Goal: Task Accomplishment & Management: Manage account settings

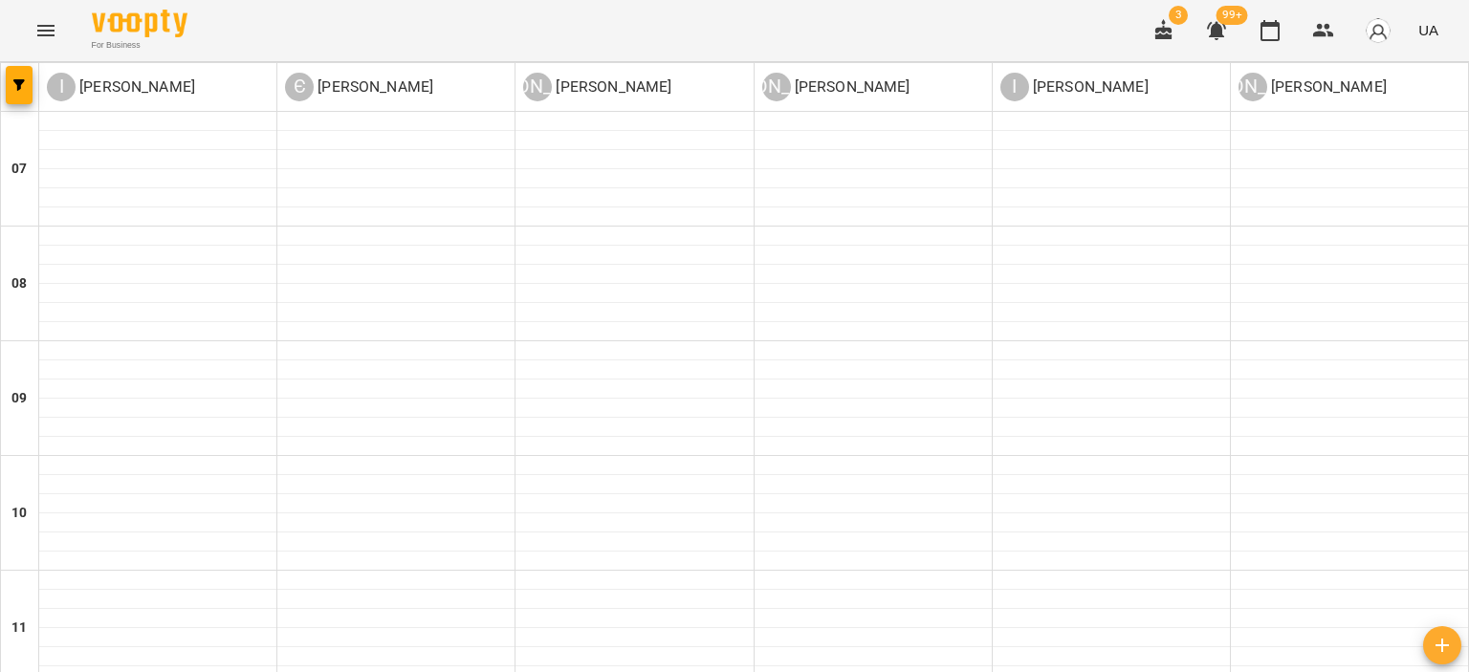
scroll to position [1096, 0]
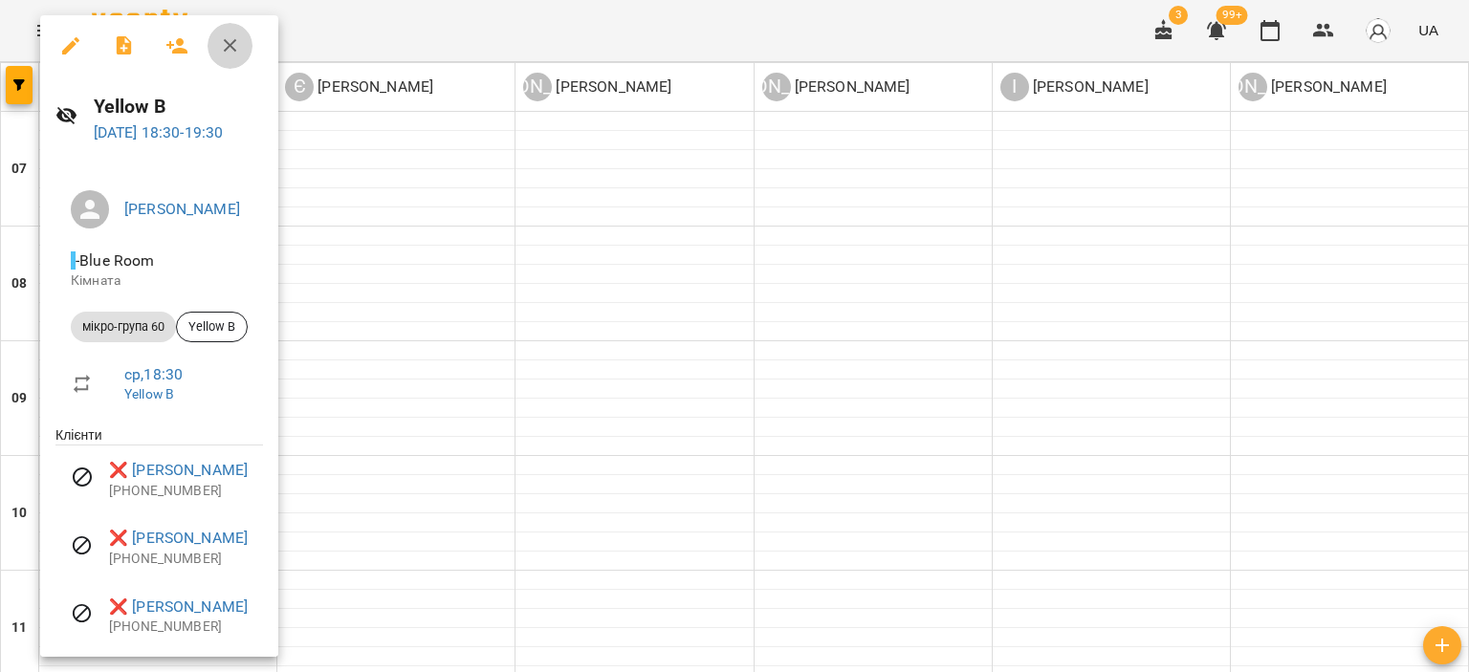
click at [237, 47] on icon "button" at bounding box center [230, 45] width 23 height 23
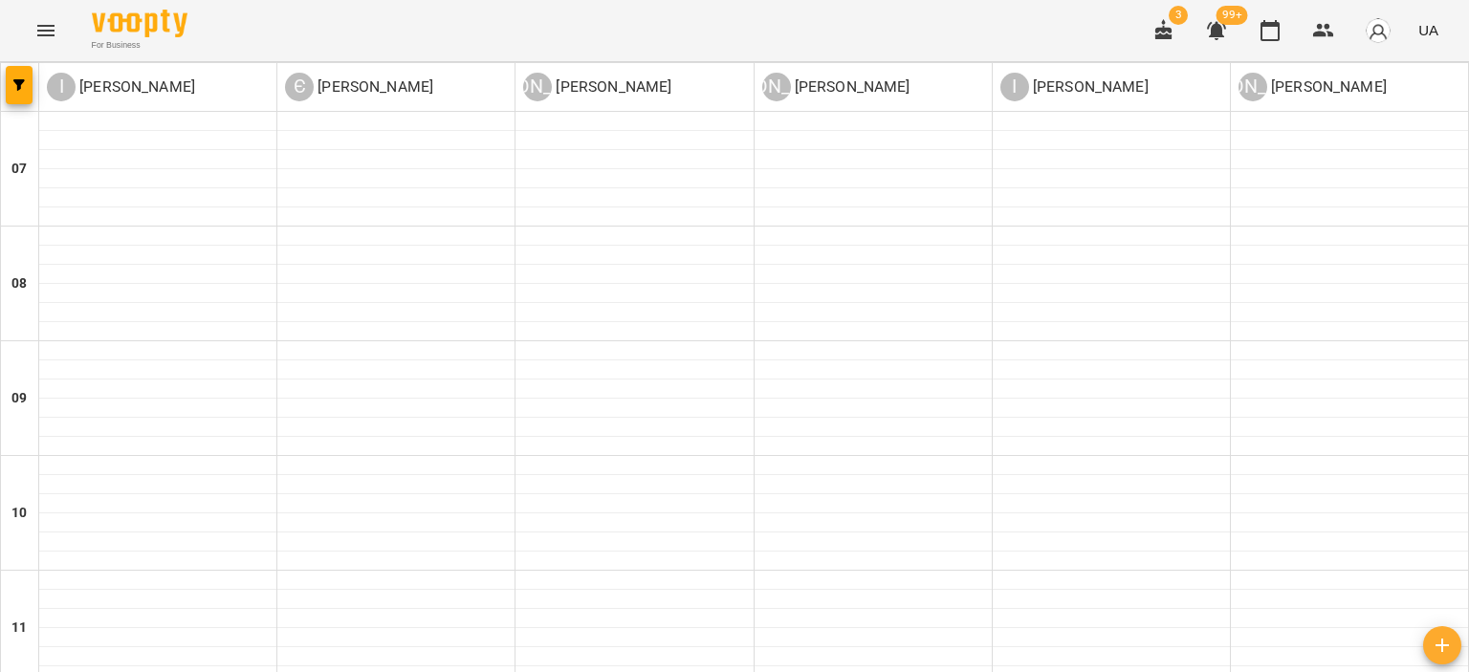
scroll to position [1191, 0]
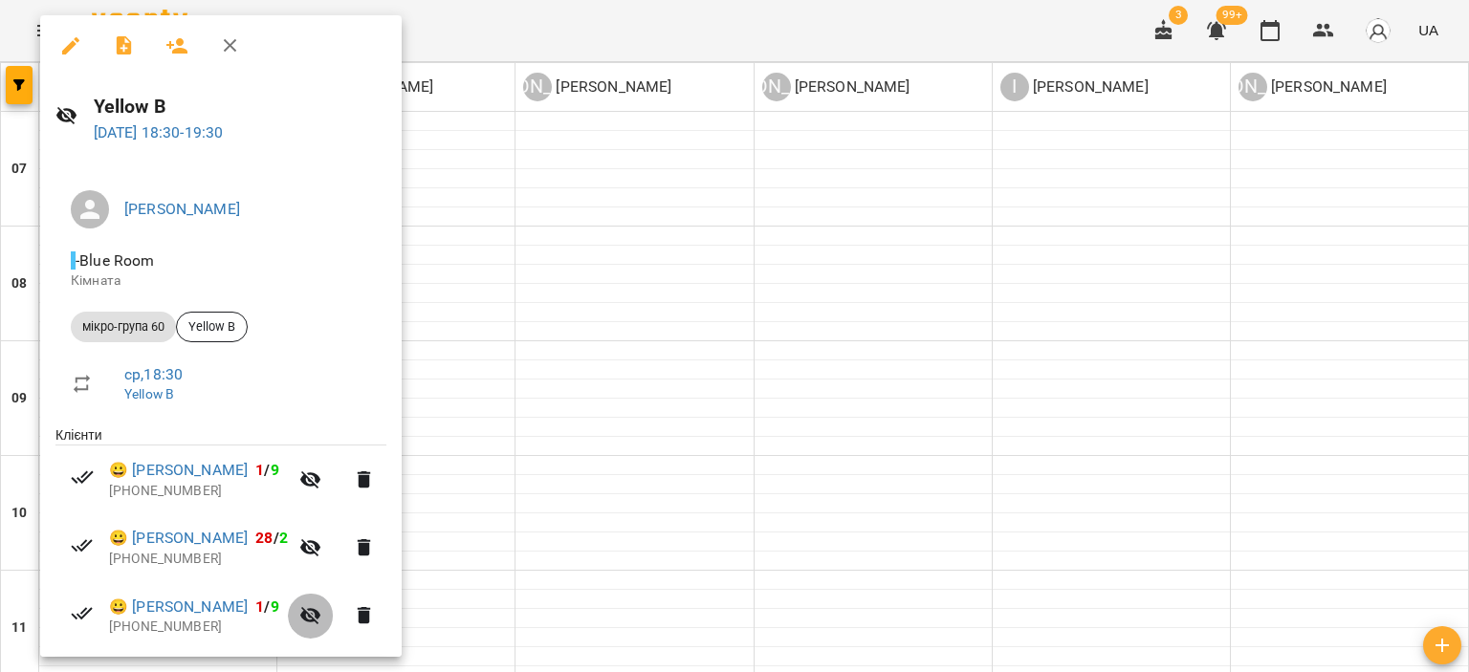
click at [322, 619] on icon "button" at bounding box center [310, 615] width 23 height 23
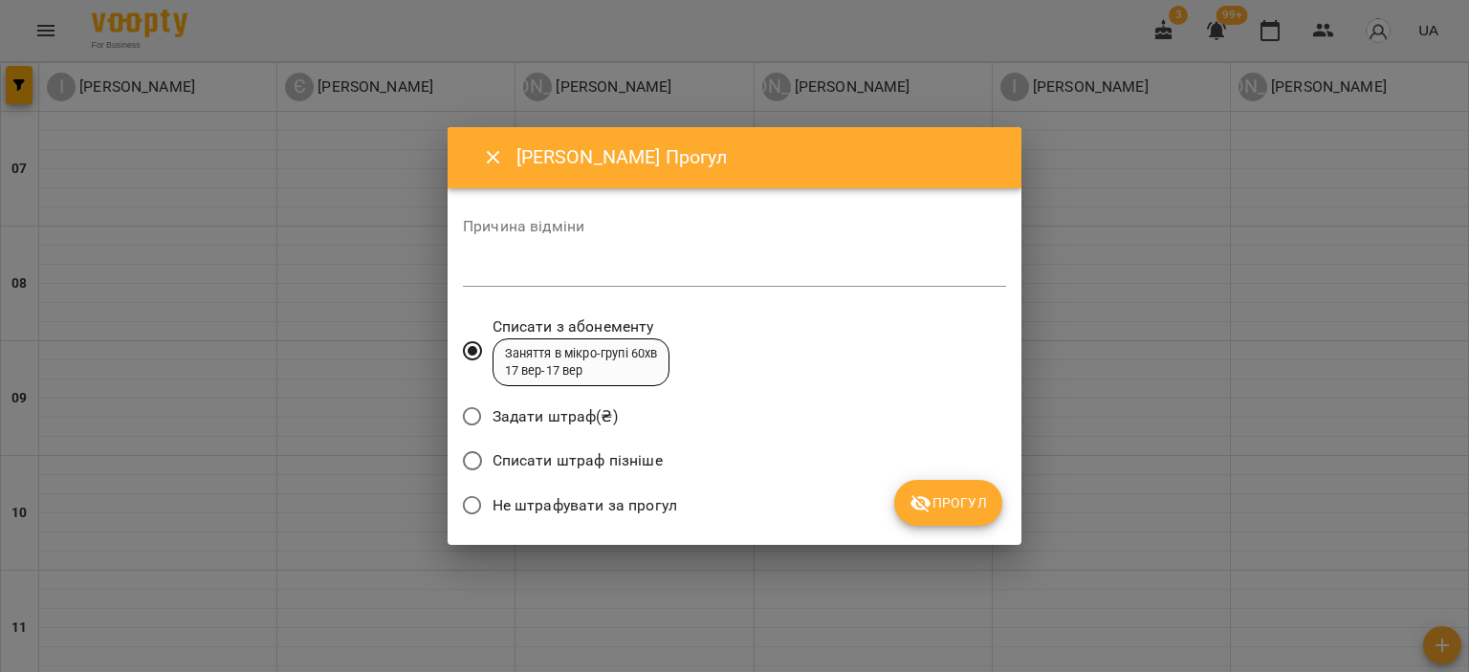
click at [497, 155] on icon "Close" at bounding box center [493, 157] width 23 height 23
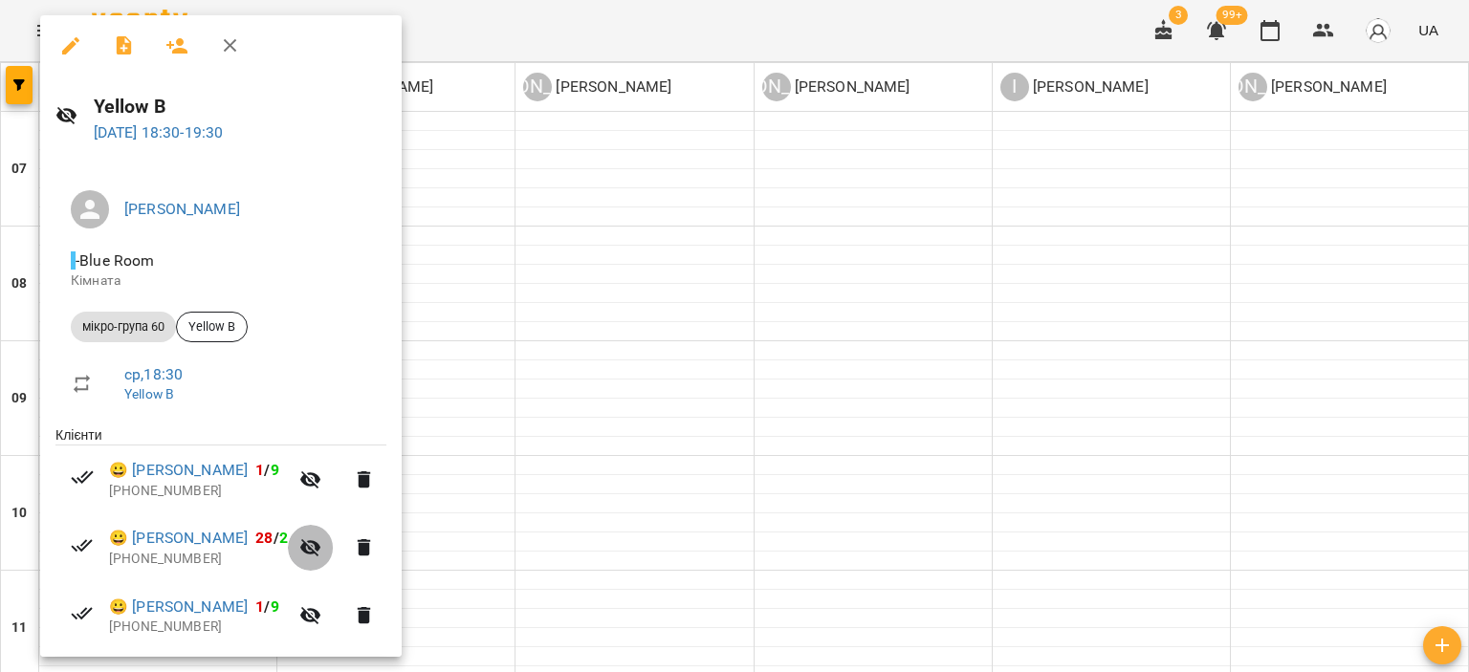
click at [322, 549] on icon "button" at bounding box center [310, 547] width 23 height 23
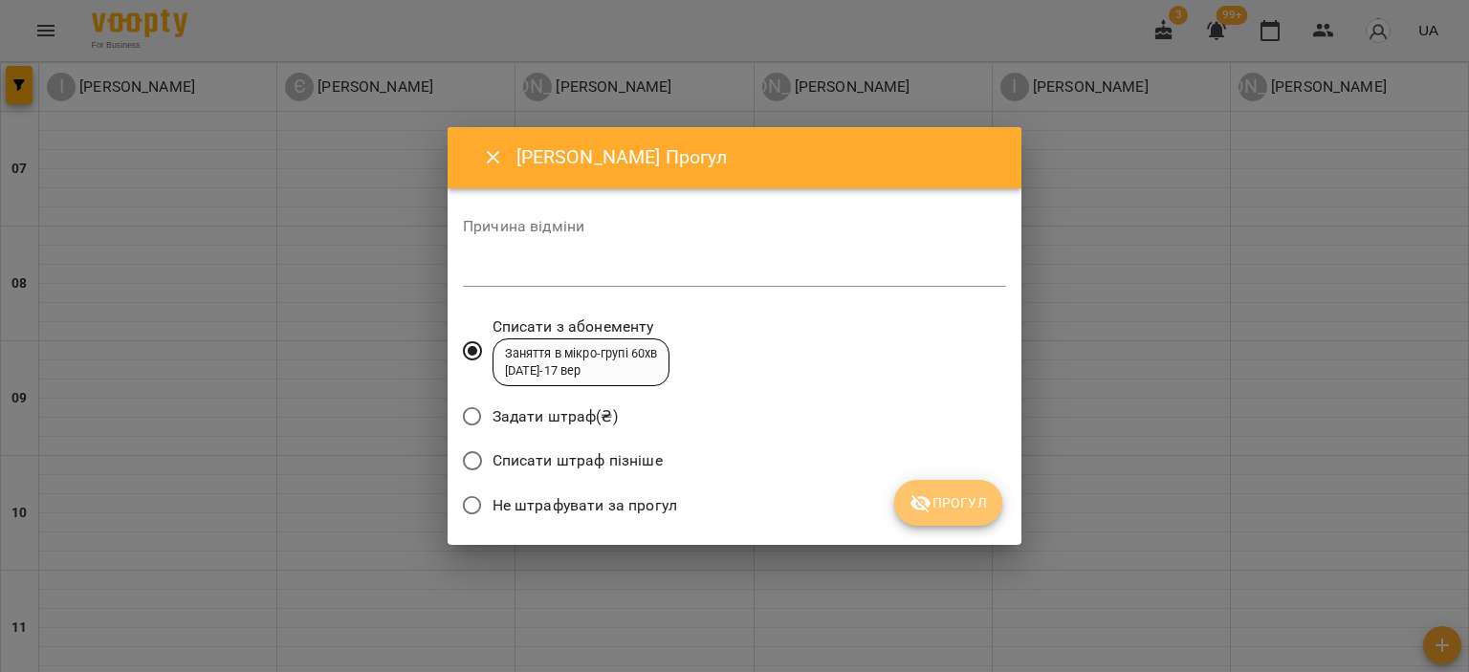
click at [919, 500] on icon "submit" at bounding box center [920, 504] width 21 height 18
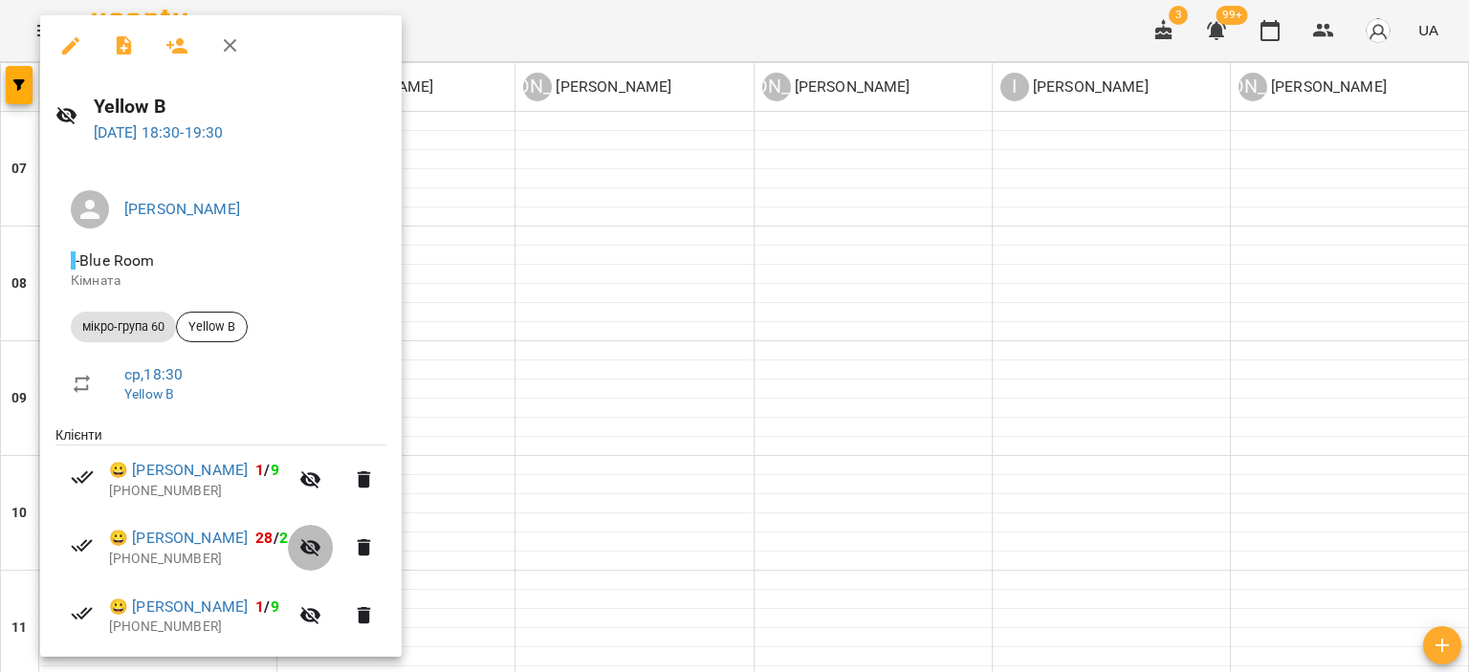
click at [321, 550] on icon "button" at bounding box center [310, 548] width 21 height 18
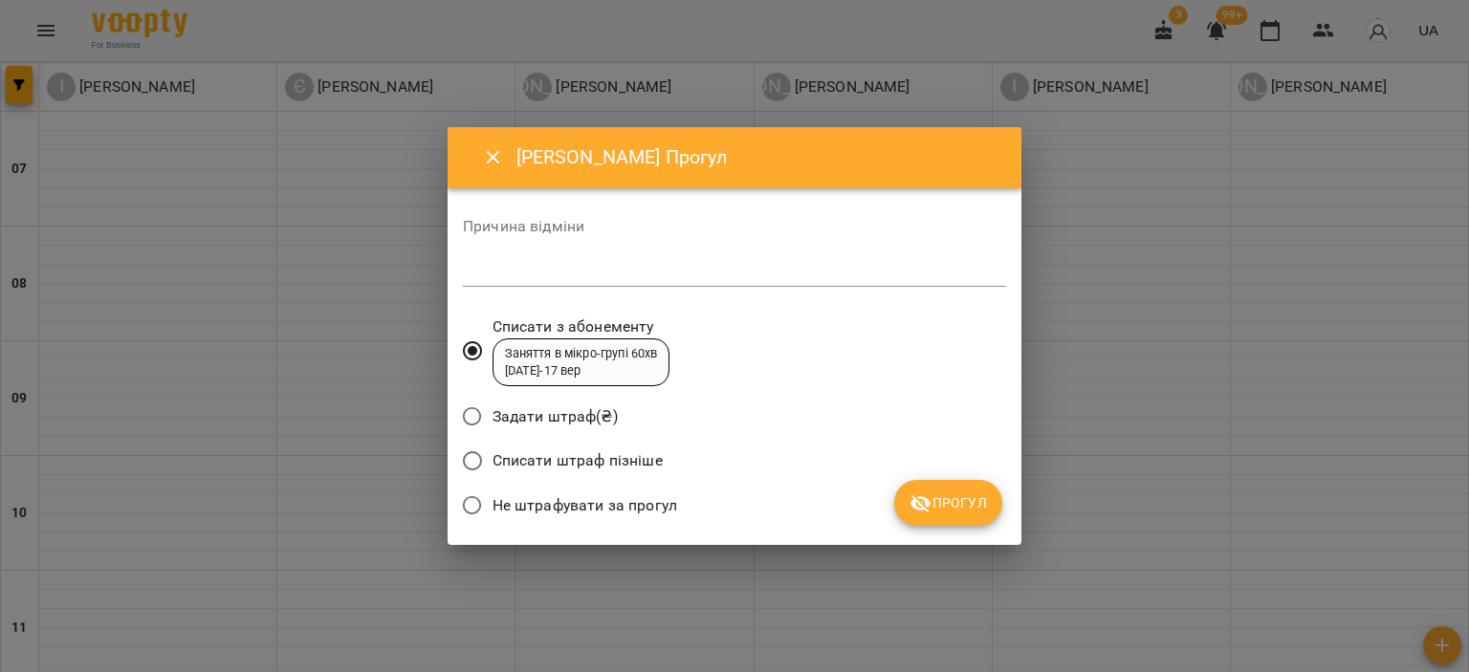
click at [953, 508] on span "Прогул" at bounding box center [947, 502] width 77 height 23
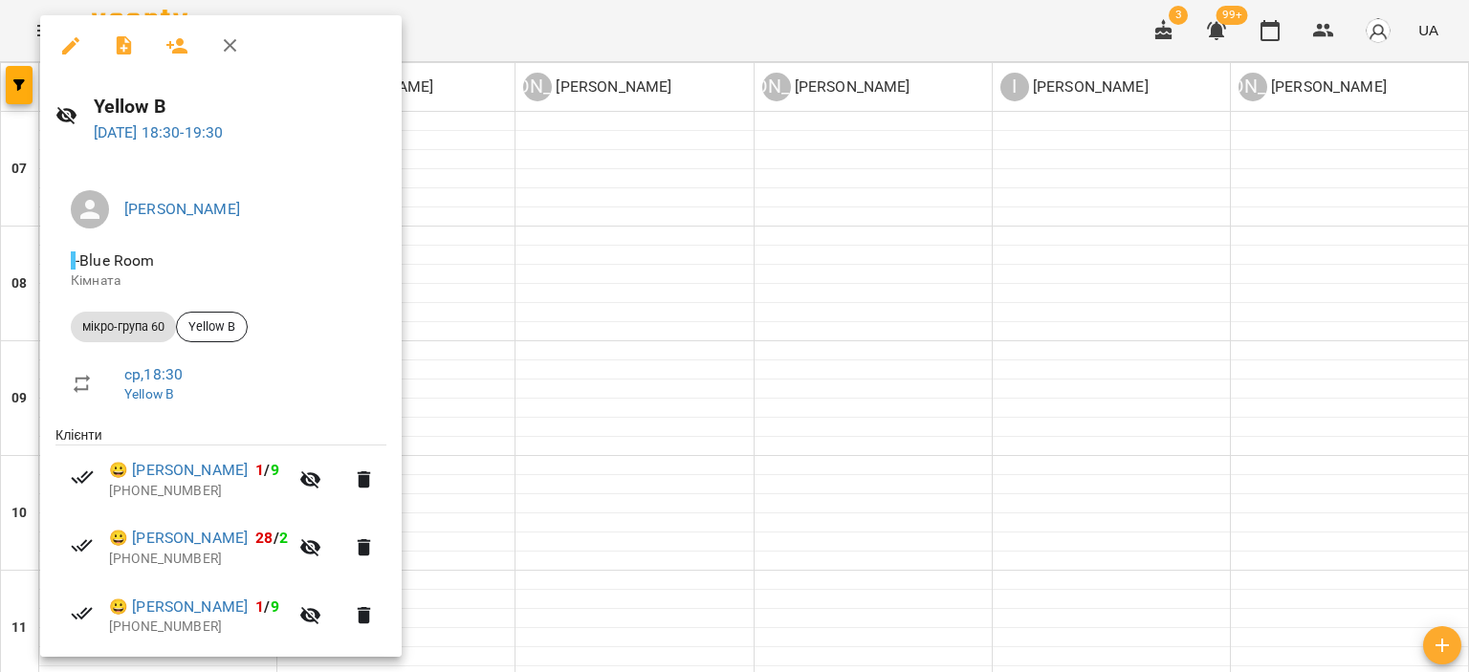
click at [121, 47] on icon "button" at bounding box center [123, 45] width 15 height 19
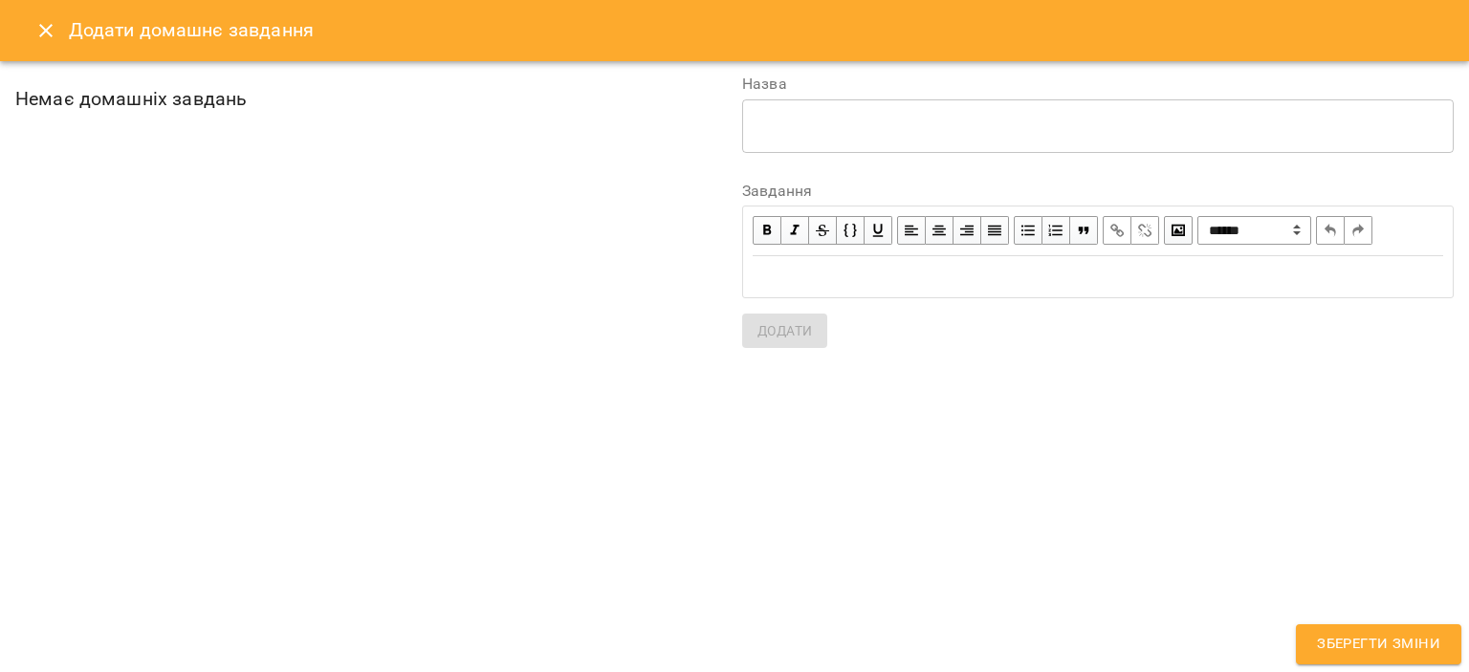
click at [775, 278] on div "Edit text" at bounding box center [1098, 277] width 690 height 22
click at [797, 123] on textarea at bounding box center [1097, 126] width 685 height 18
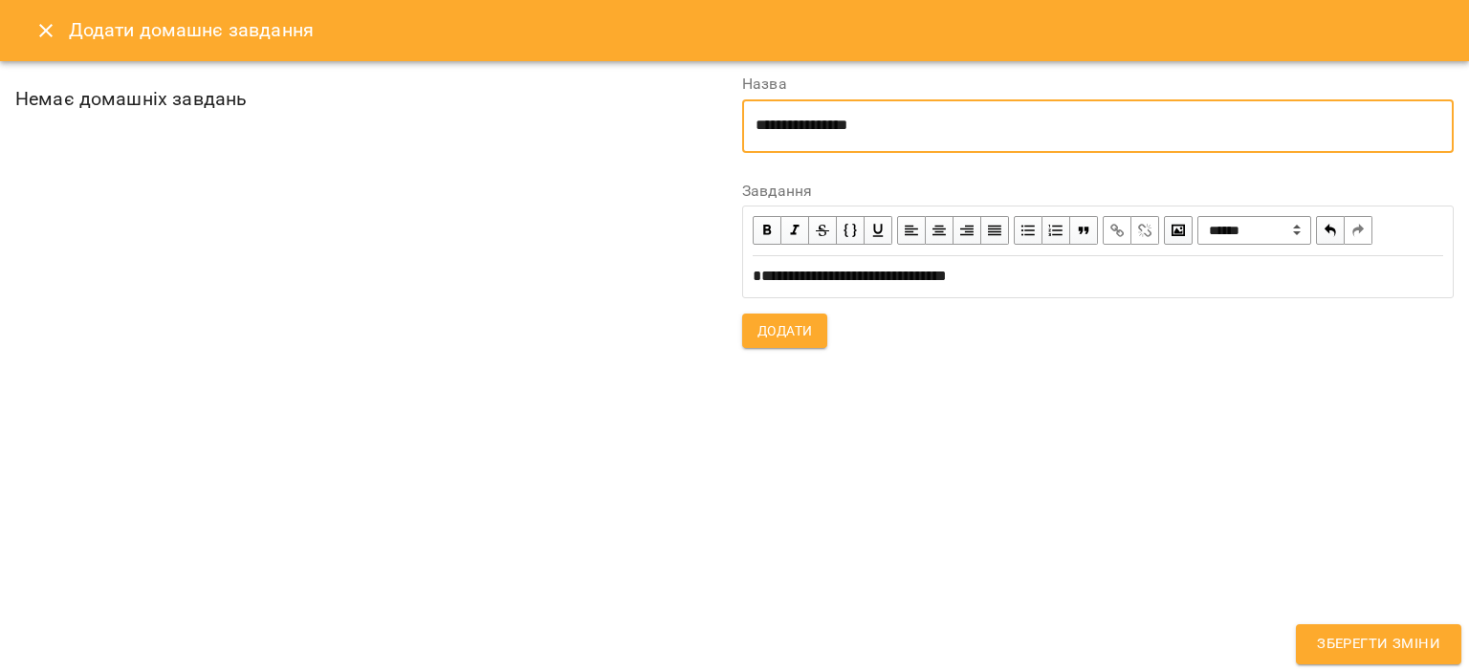
type textarea "**********"
click at [784, 333] on span "Додати" at bounding box center [784, 330] width 55 height 23
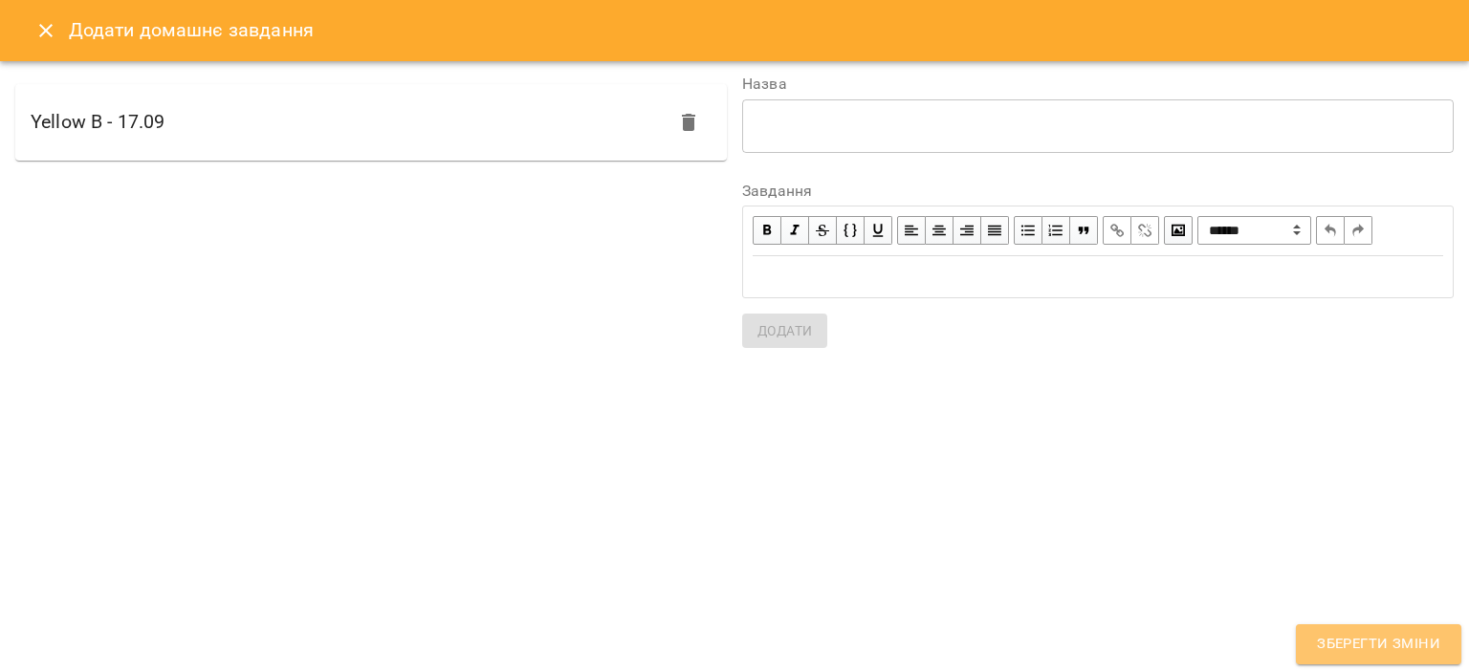
click at [1348, 642] on span "Зберегти зміни" at bounding box center [1378, 644] width 123 height 25
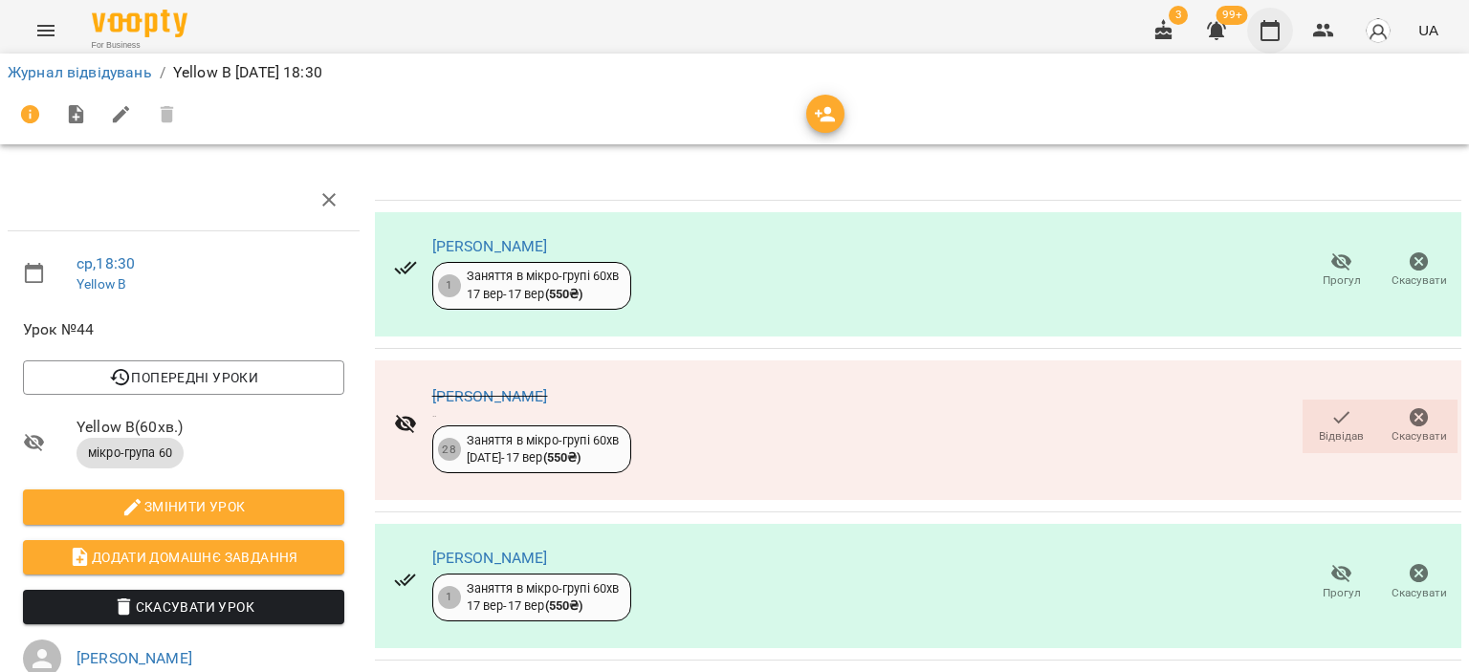
click at [1266, 30] on icon "button" at bounding box center [1269, 30] width 23 height 23
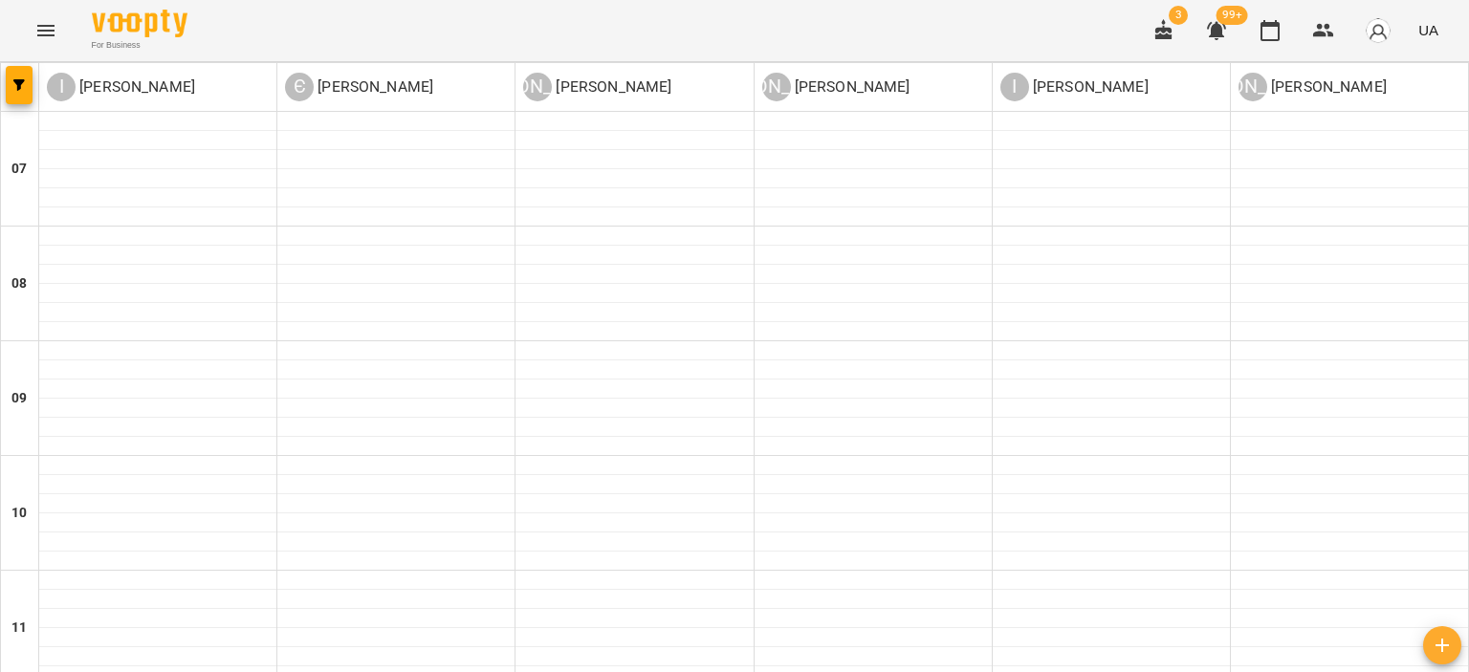
scroll to position [1243, 0]
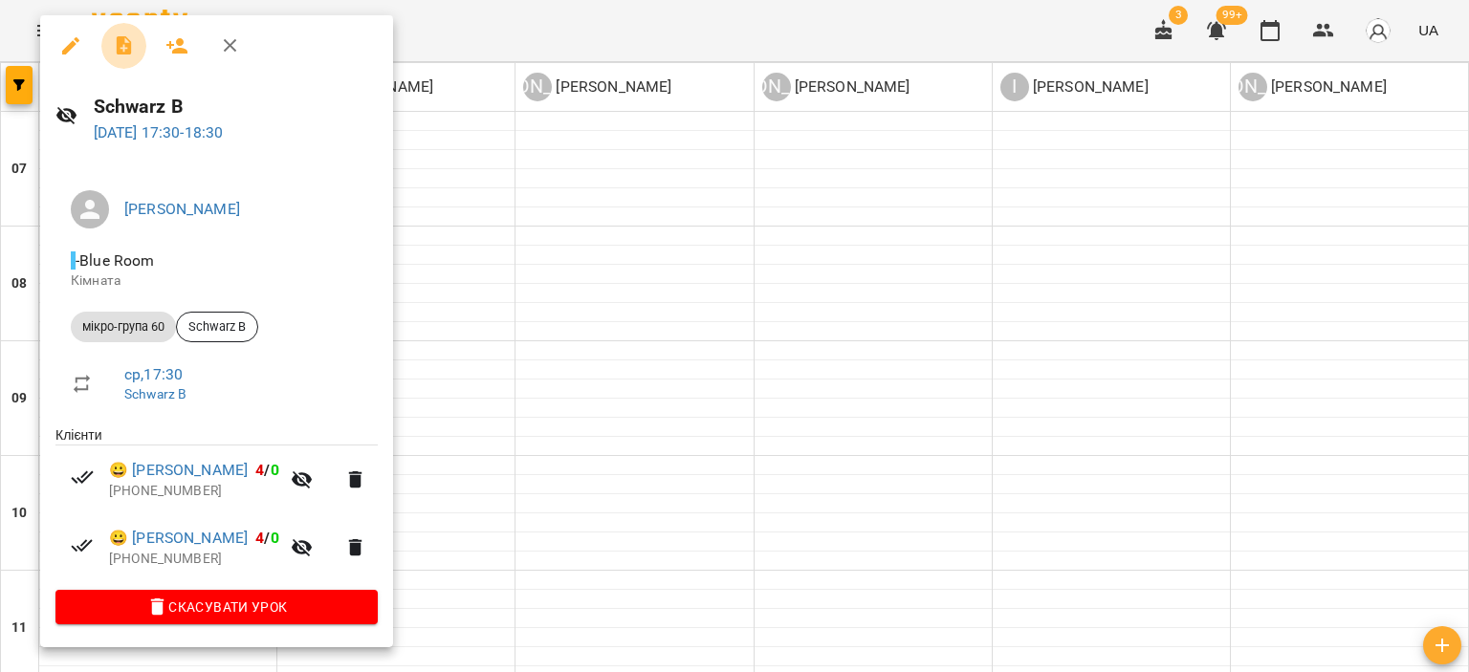
click at [128, 40] on icon "button" at bounding box center [124, 45] width 23 height 23
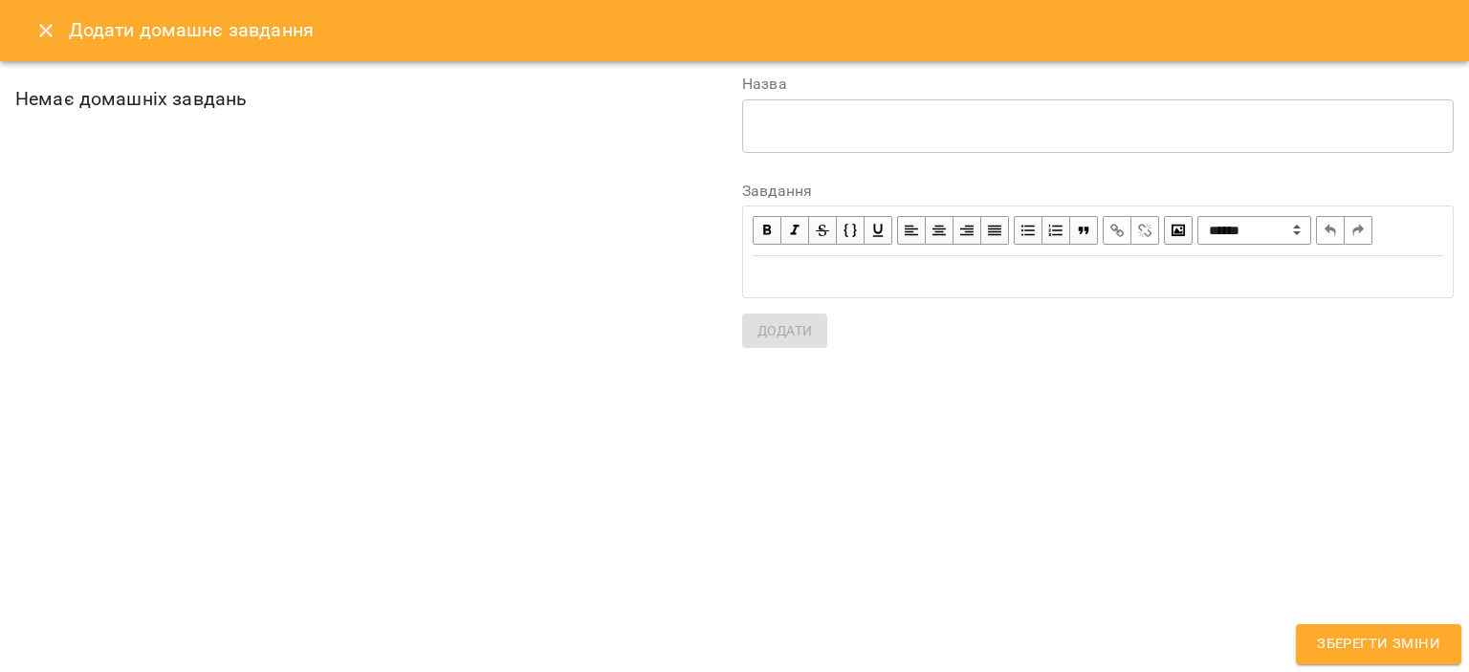
click at [1040, 259] on div "Edit text" at bounding box center [1098, 276] width 708 height 39
click at [911, 132] on textarea at bounding box center [1097, 126] width 685 height 18
click at [952, 130] on textarea at bounding box center [1097, 126] width 685 height 18
click at [831, 114] on div "**********" at bounding box center [1097, 126] width 711 height 54
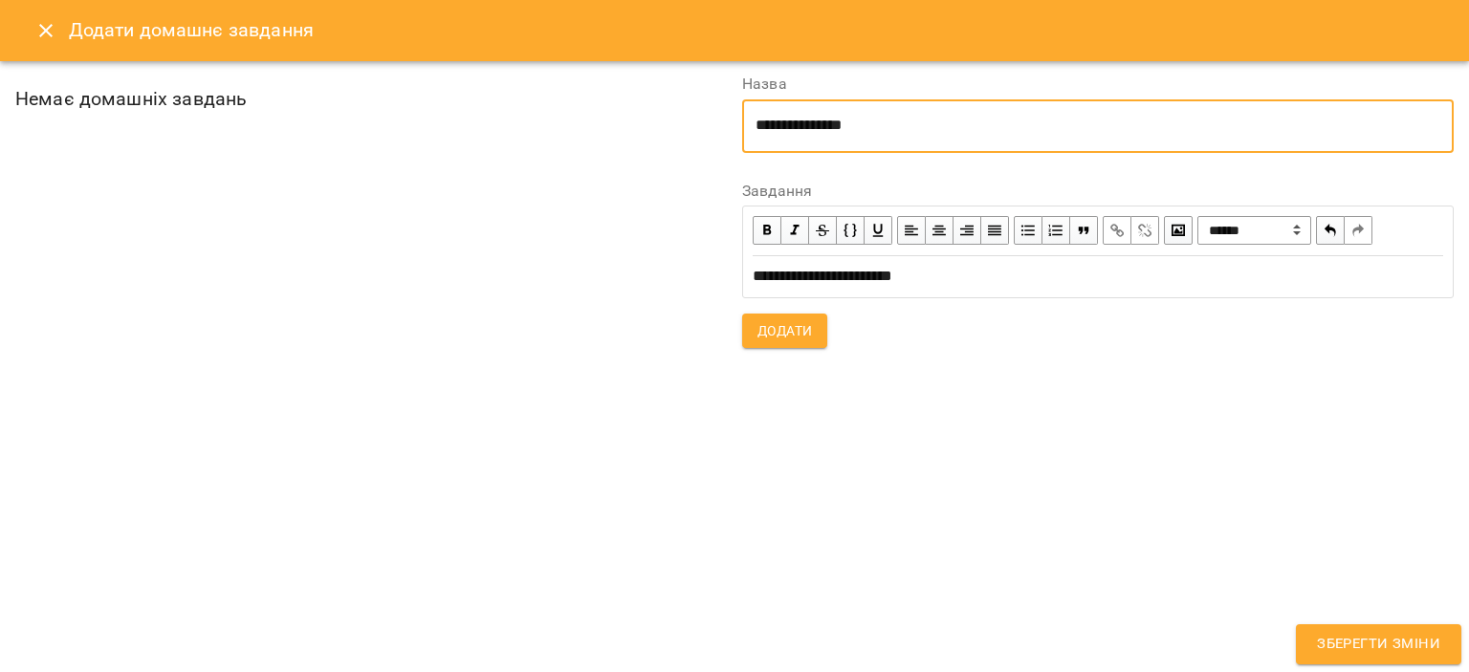
click at [833, 118] on textarea "**********" at bounding box center [1097, 126] width 685 height 18
type textarea "**********"
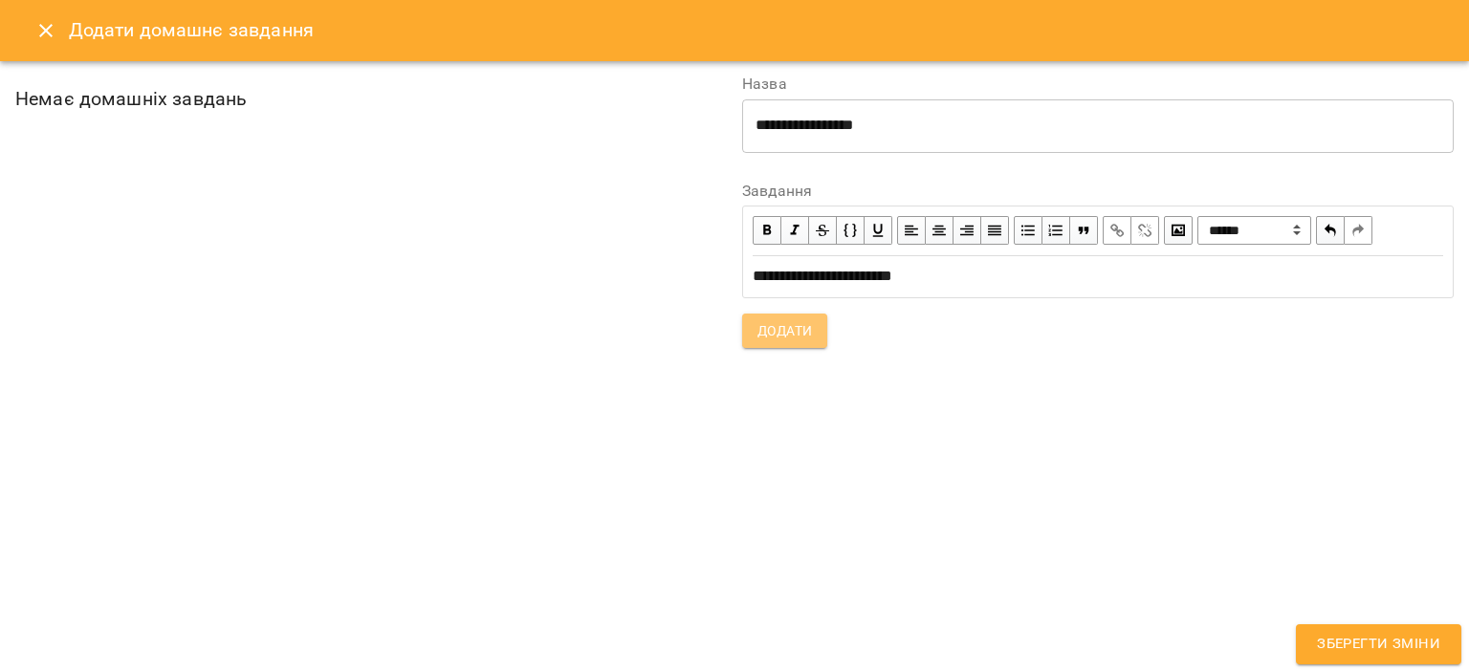
click at [788, 325] on span "Додати" at bounding box center [784, 330] width 55 height 23
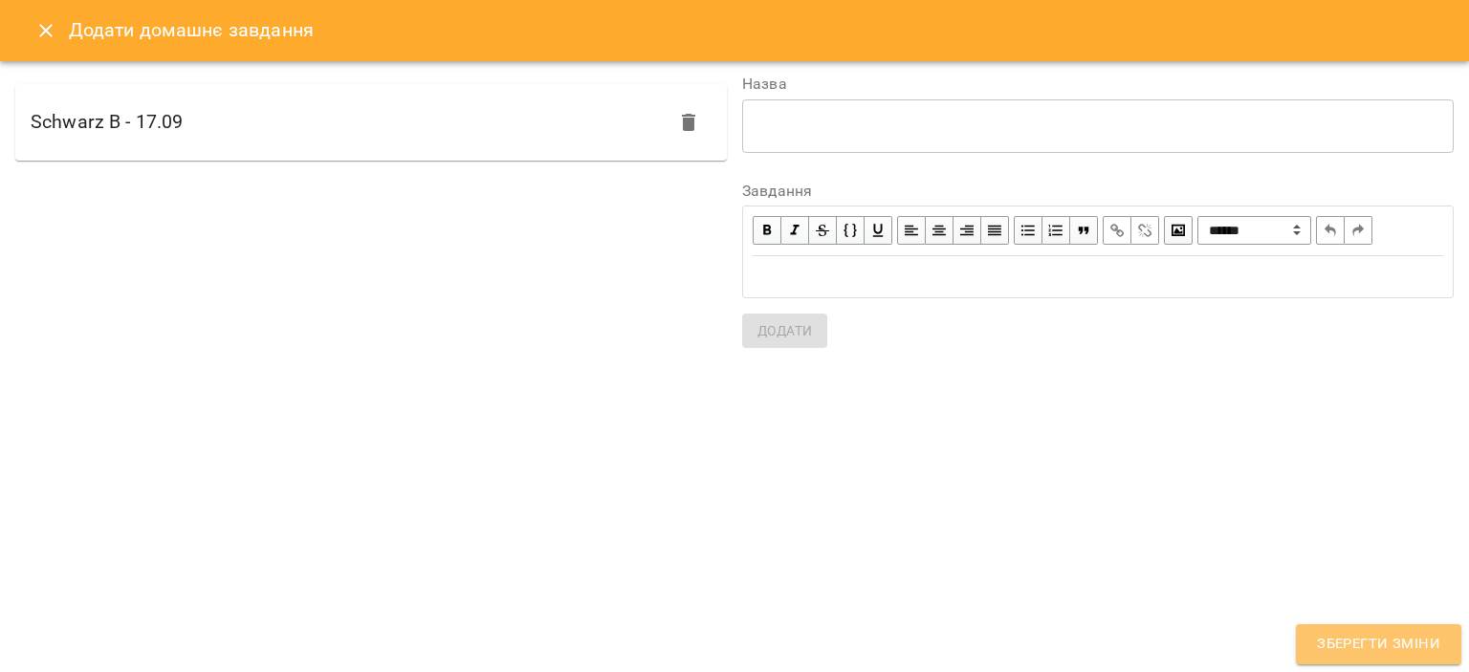
click at [1390, 653] on span "Зберегти зміни" at bounding box center [1378, 644] width 123 height 25
